Goal: Task Accomplishment & Management: Use online tool/utility

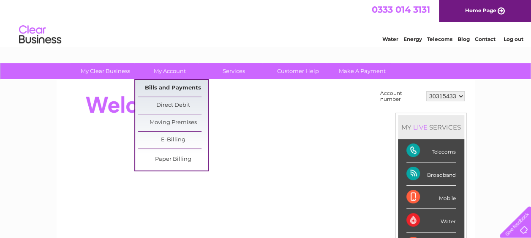
click at [178, 89] on link "Bills and Payments" at bounding box center [173, 88] width 70 height 17
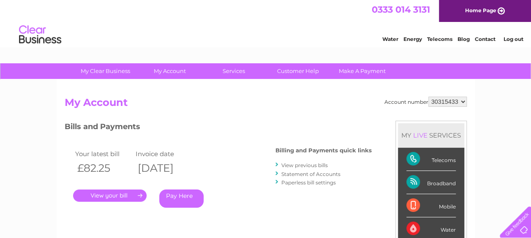
click at [110, 193] on link "." at bounding box center [110, 196] width 74 height 12
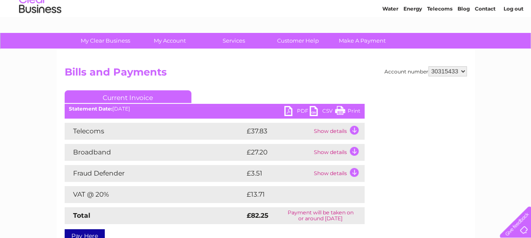
scroll to position [37, 0]
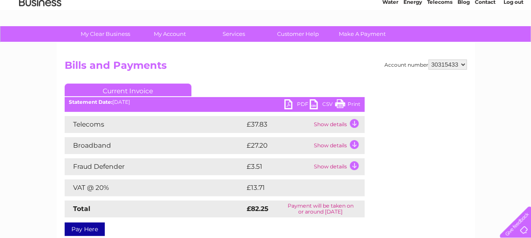
click at [334, 145] on td "Show details" at bounding box center [338, 145] width 53 height 17
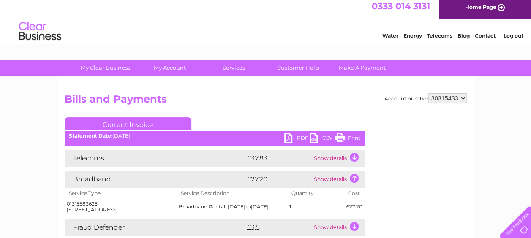
scroll to position [0, 0]
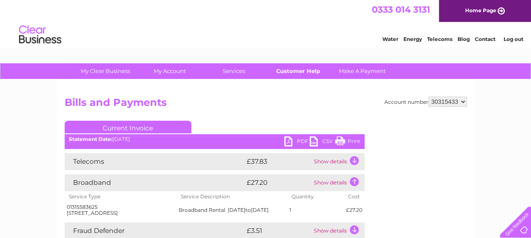
click at [306, 74] on link "Customer Help" at bounding box center [298, 71] width 70 height 16
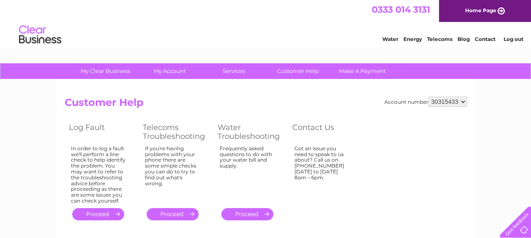
click at [92, 214] on link "." at bounding box center [98, 214] width 52 height 12
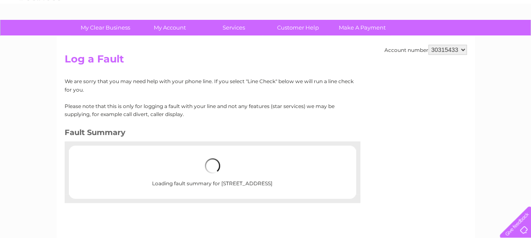
scroll to position [44, 0]
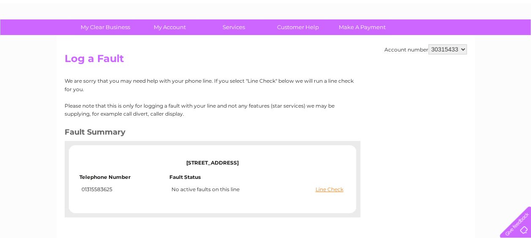
click at [374, 193] on div "Account number 30315433 Log a Fault We are sorry that you may need help with yo…" at bounding box center [266, 154] width 419 height 237
click at [318, 189] on link "Line Check" at bounding box center [330, 190] width 28 height 6
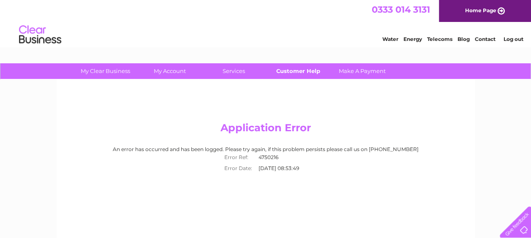
click at [298, 68] on link "Customer Help" at bounding box center [298, 71] width 70 height 16
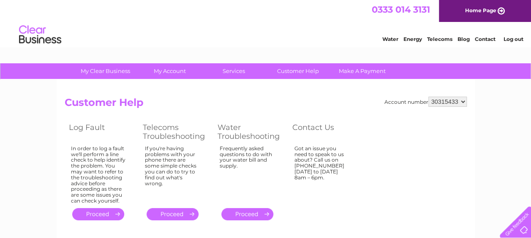
click at [92, 215] on link "." at bounding box center [98, 214] width 52 height 12
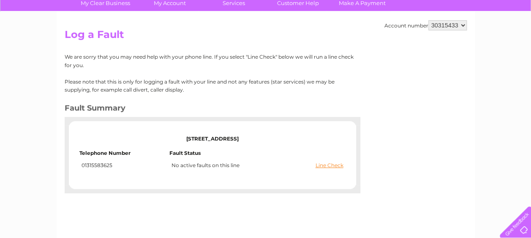
scroll to position [71, 0]
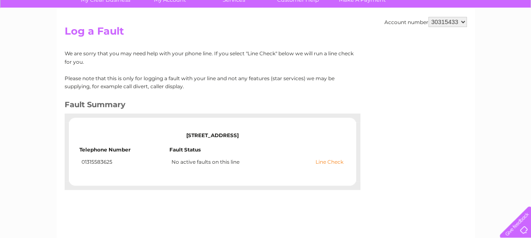
click at [319, 162] on link "Line Check" at bounding box center [330, 162] width 28 height 6
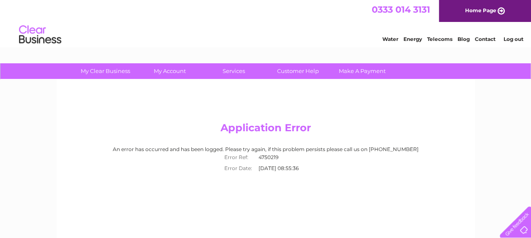
click at [162, 216] on div "Application Error An error has occurred and has been logged. Please try again, …" at bounding box center [266, 198] width 419 height 237
click at [293, 69] on link "Customer Help" at bounding box center [298, 71] width 70 height 16
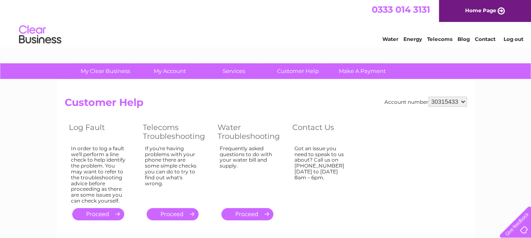
click at [173, 213] on link "." at bounding box center [173, 214] width 52 height 12
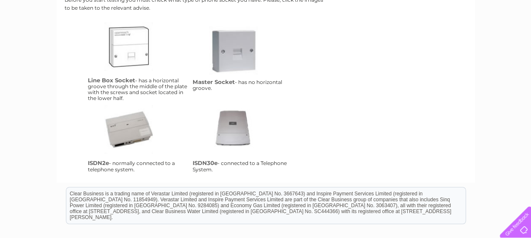
scroll to position [194, 0]
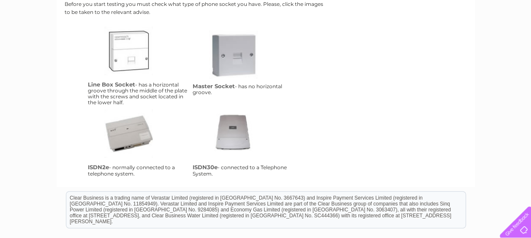
click at [129, 52] on link "lbs" at bounding box center [138, 61] width 68 height 68
click at [224, 57] on link "ms" at bounding box center [243, 65] width 68 height 68
click at [123, 131] on link "isdn2e" at bounding box center [138, 144] width 68 height 68
click at [238, 132] on link "isdn30e" at bounding box center [243, 144] width 68 height 68
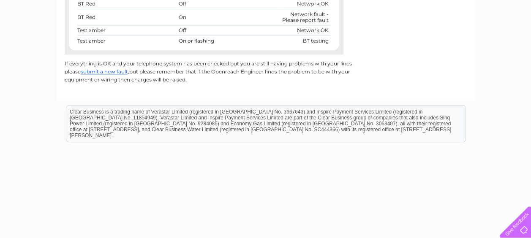
scroll to position [369, 0]
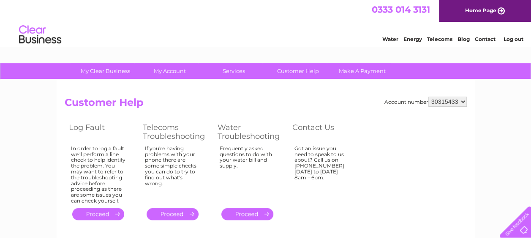
click at [101, 212] on link "." at bounding box center [98, 214] width 52 height 12
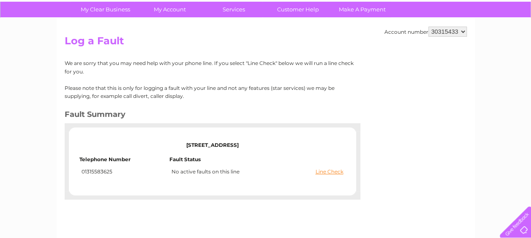
scroll to position [79, 0]
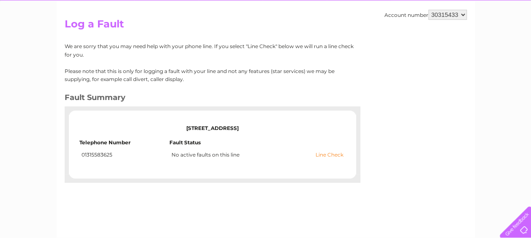
click at [333, 156] on link "Line Check" at bounding box center [330, 155] width 28 height 6
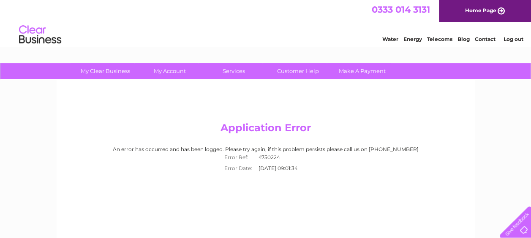
click at [189, 115] on div "Application Error An error has occurred and has been logged. Please try again, …" at bounding box center [266, 198] width 419 height 237
click at [295, 73] on link "Customer Help" at bounding box center [298, 71] width 70 height 16
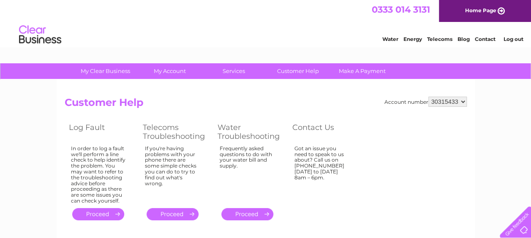
click at [96, 213] on link "." at bounding box center [98, 214] width 52 height 12
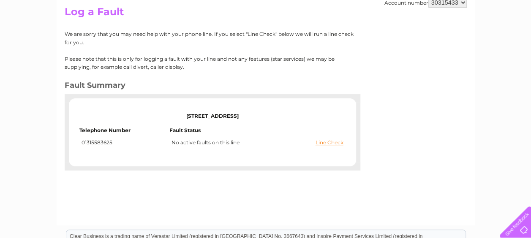
scroll to position [90, 0]
click at [323, 144] on link "Line Check" at bounding box center [330, 143] width 28 height 6
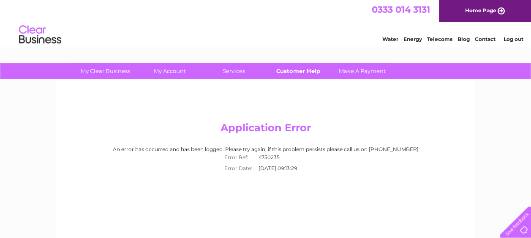
click at [295, 72] on link "Customer Help" at bounding box center [298, 71] width 70 height 16
